Goal: Communication & Community: Answer question/provide support

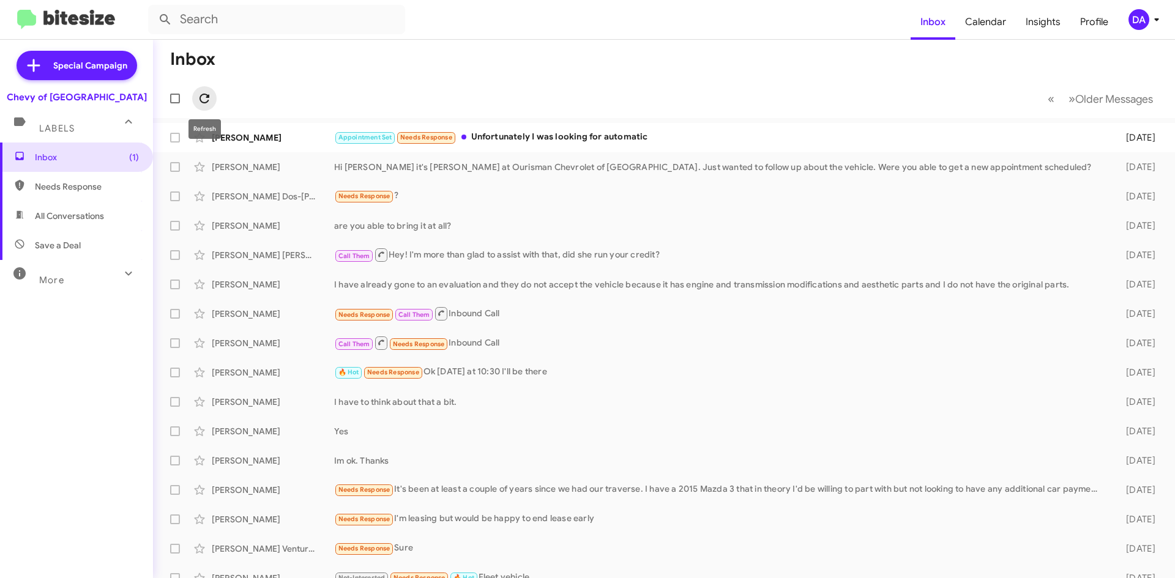
click at [202, 94] on icon at bounding box center [204, 98] width 15 height 15
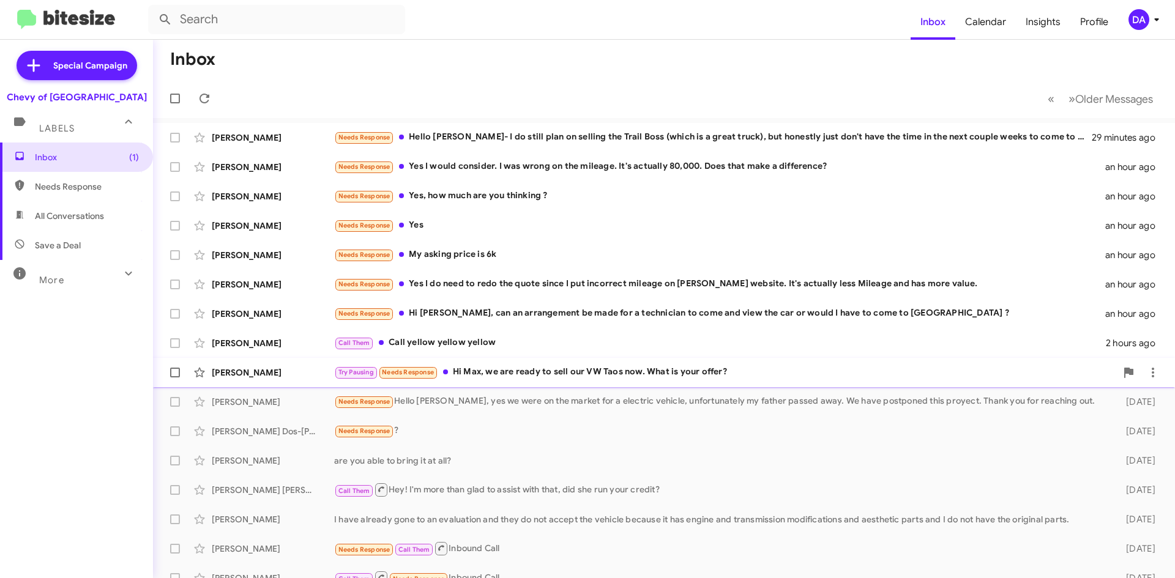
click at [513, 373] on div "Try Pausing Needs Response Hi Max, we are ready to sell our VW Taos now. What i…" at bounding box center [725, 372] width 782 height 14
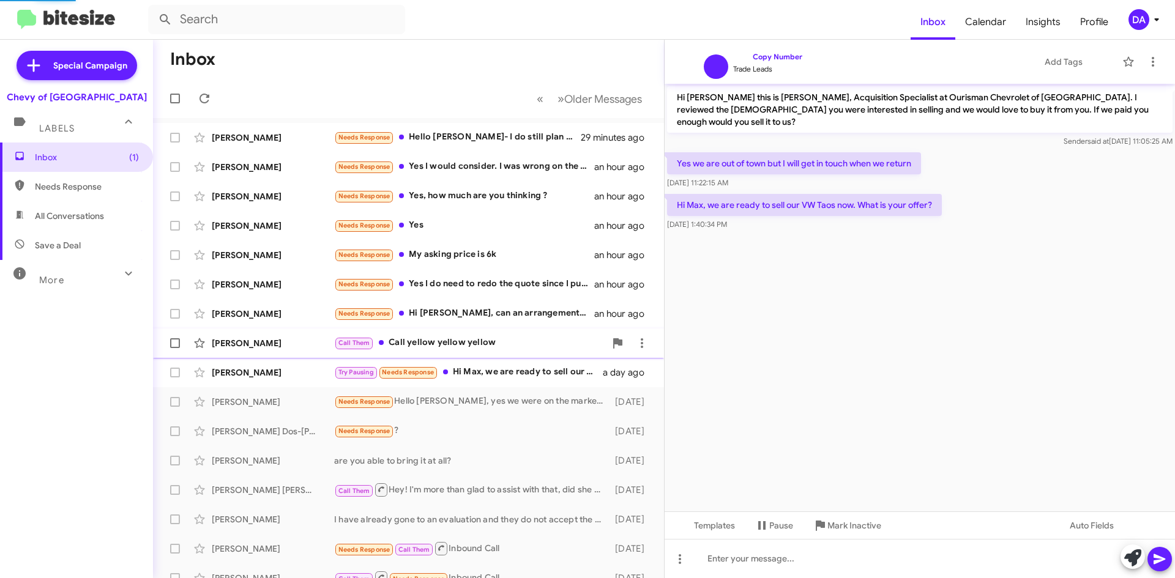
click at [489, 350] on div "Call Them Call yellow yellow yellow" at bounding box center [469, 343] width 271 height 14
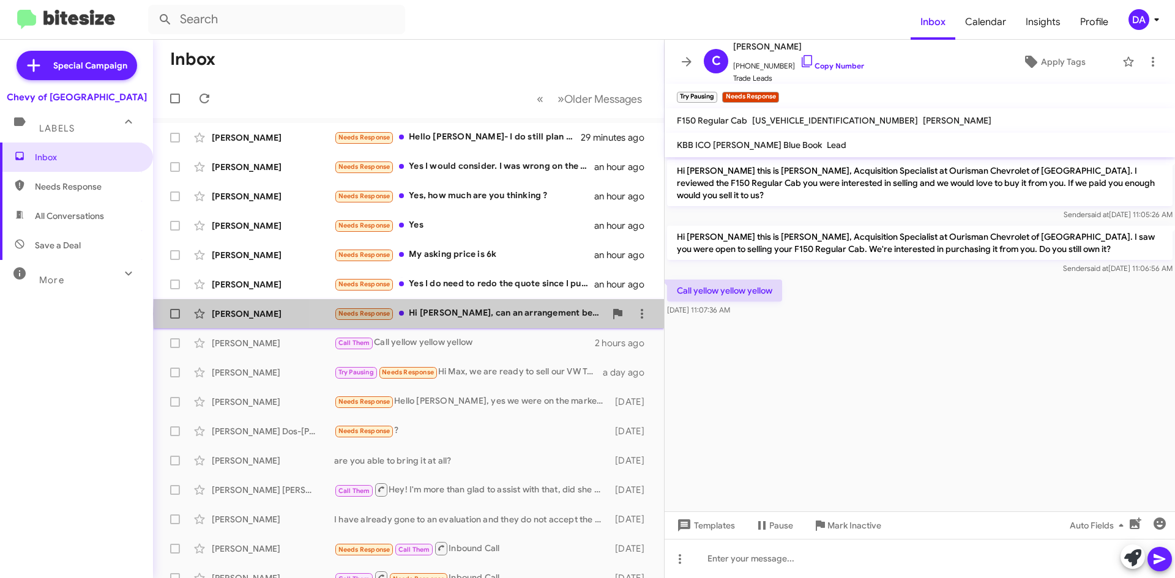
click at [499, 314] on div "Needs Response Hi [PERSON_NAME], can an arrangement be made for a technician to…" at bounding box center [469, 314] width 271 height 14
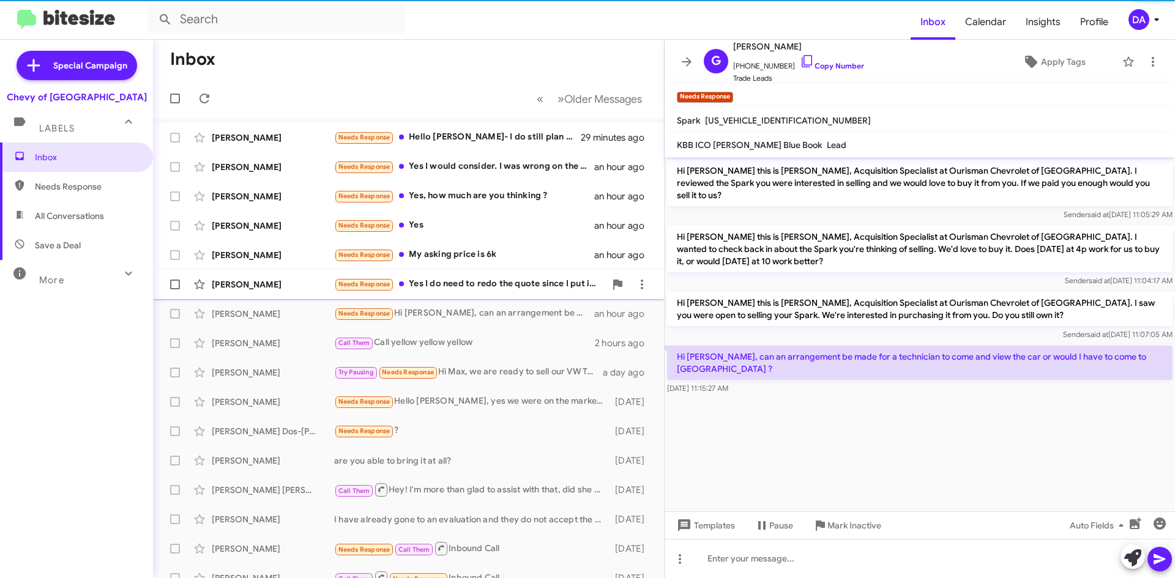
click at [483, 284] on div "Needs Response Yes I do need to redo the quote since I put incorrect mileage on…" at bounding box center [469, 284] width 271 height 14
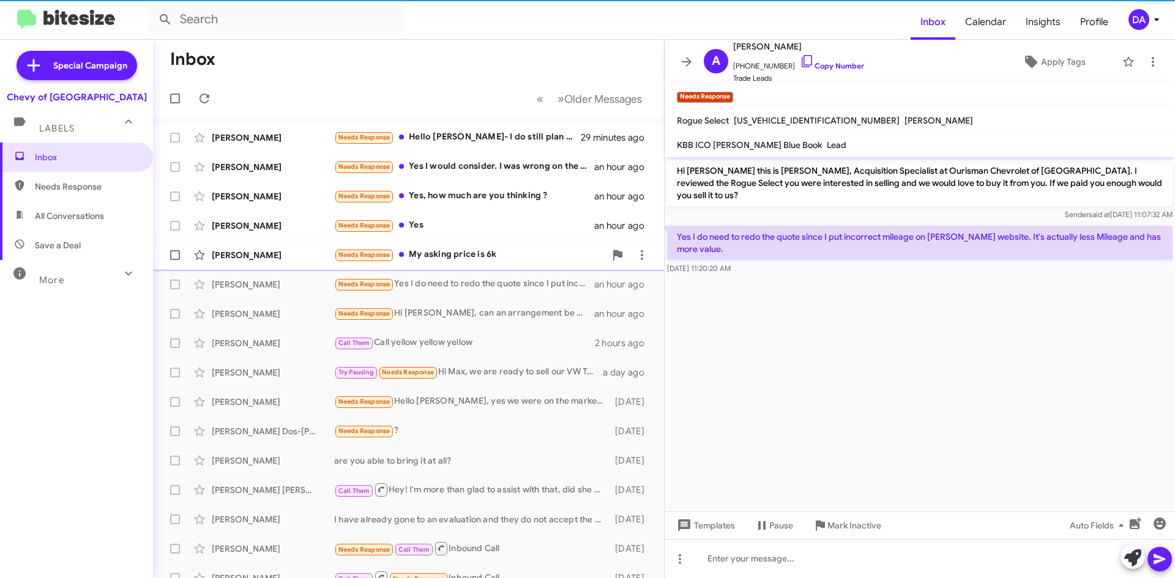
click at [472, 263] on div "[PERSON_NAME] Needs Response My asking price is 6k an hour ago" at bounding box center [408, 255] width 491 height 24
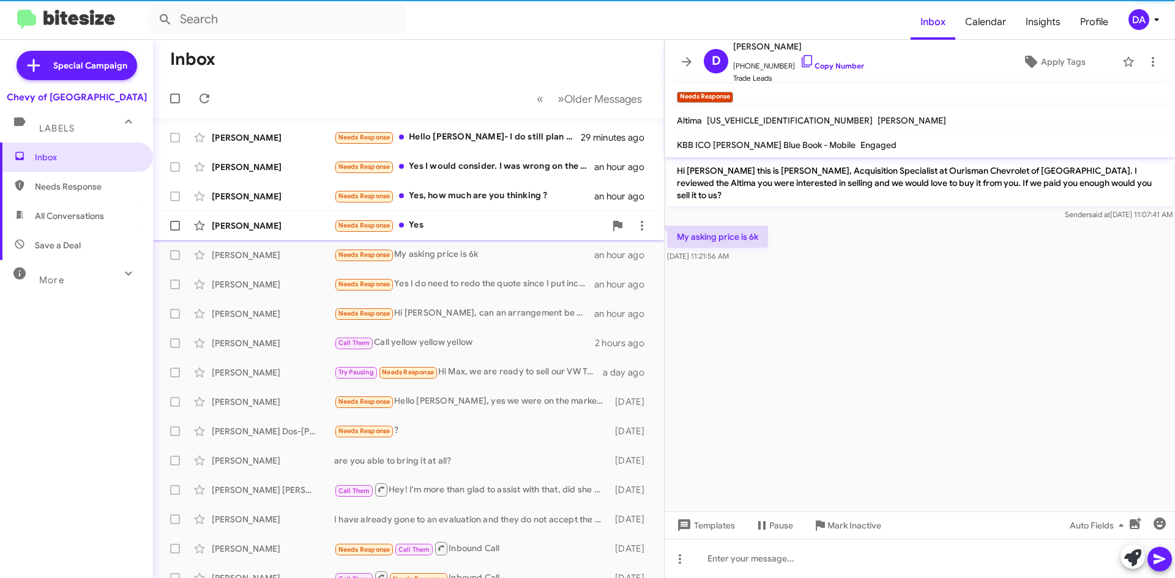
click at [441, 224] on div "Needs Response Yes" at bounding box center [469, 225] width 271 height 14
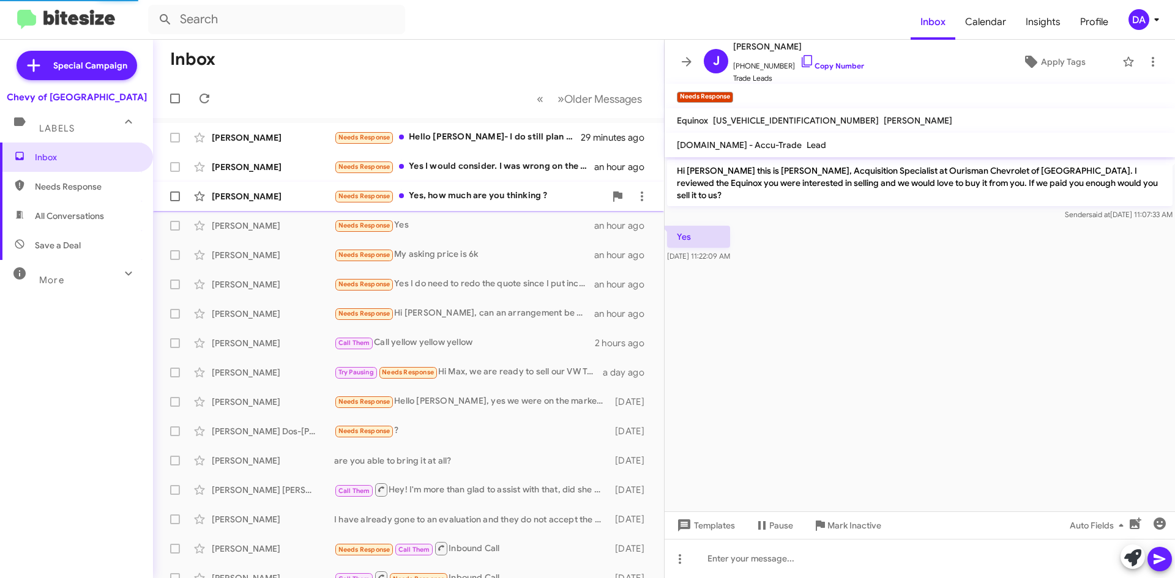
click at [443, 198] on div "Needs Response Yes, how much are you thinking ?" at bounding box center [469, 196] width 271 height 14
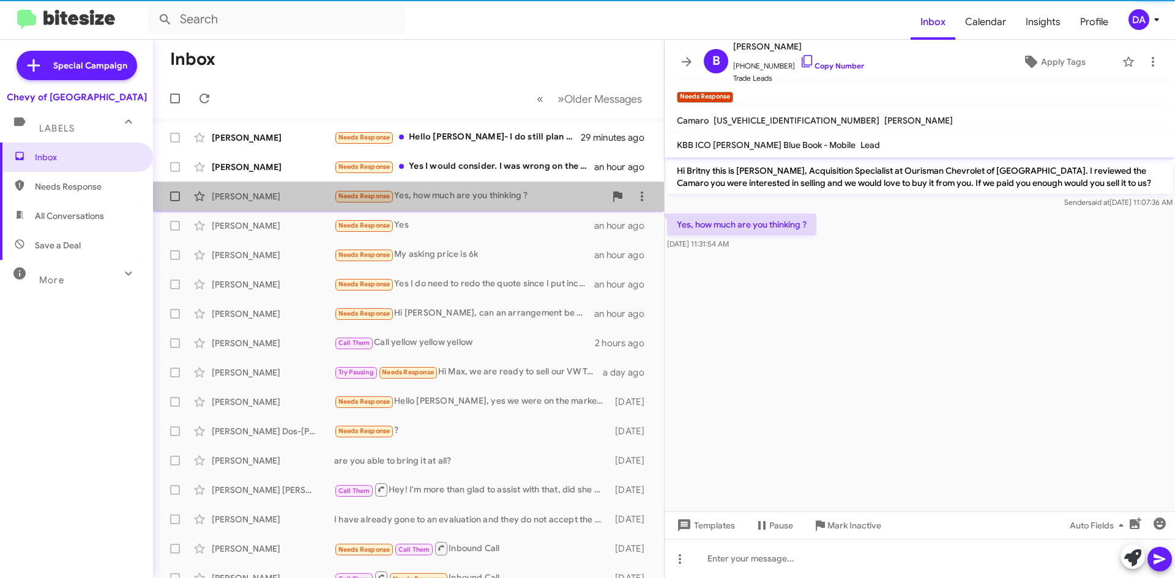
click at [446, 190] on div "Needs Response Yes, how much are you thinking ?" at bounding box center [469, 196] width 271 height 14
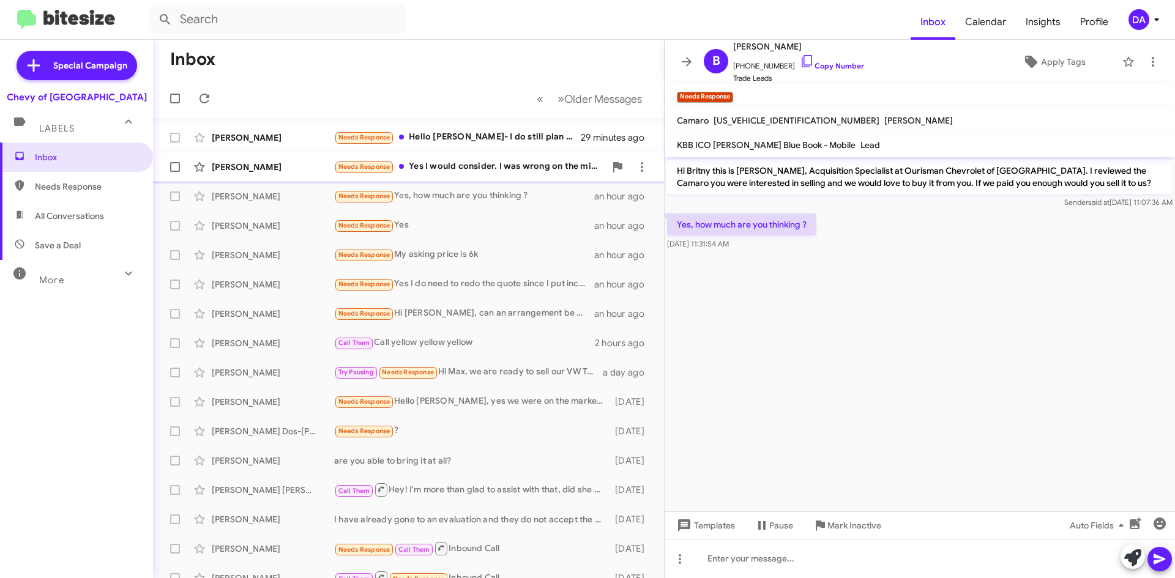
click at [445, 166] on div "Needs Response Yes I would consider. I was wrong on the mileage. It's actually …" at bounding box center [469, 167] width 271 height 14
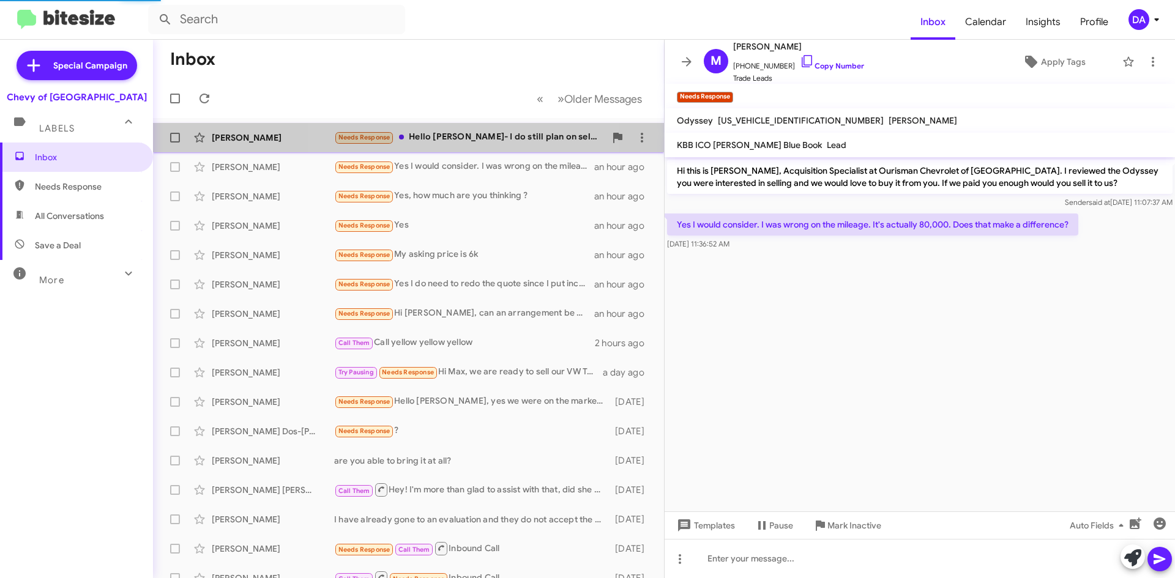
click at [445, 134] on div "Needs Response Hello [PERSON_NAME]- I do still plan on selling the Trail Boss (…" at bounding box center [469, 137] width 271 height 14
